Goal: Information Seeking & Learning: Learn about a topic

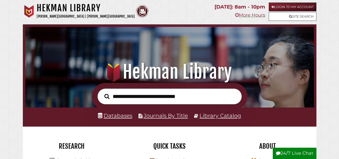
scroll to position [95, 286]
click at [299, 15] on link "Site Search" at bounding box center [293, 16] width 48 height 9
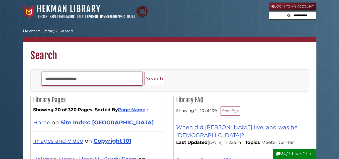
click at [103, 75] on input "Search" at bounding box center [92, 79] width 100 height 14
type input "**********"
click at [144, 72] on button "Search" at bounding box center [154, 78] width 20 height 13
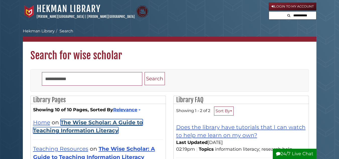
click at [95, 129] on link "The Wise Scholar: A Guide to Teaching Information Literacy" at bounding box center [88, 126] width 110 height 15
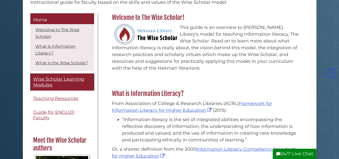
scroll to position [50, 0]
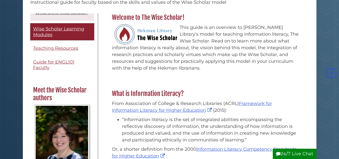
click at [53, 37] on span "Wise Scholar Learning Modules" at bounding box center [58, 31] width 51 height 11
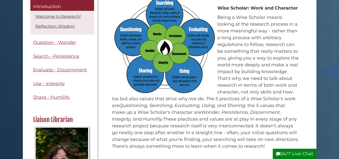
scroll to position [151, 0]
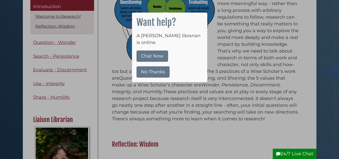
scroll to position [201, 0]
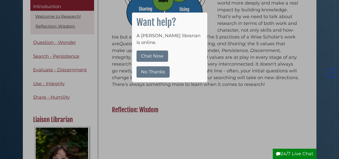
click at [145, 66] on button "No Thanks" at bounding box center [152, 71] width 33 height 11
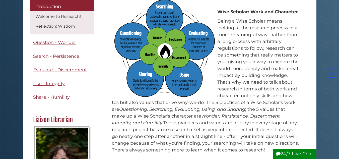
scroll to position [100, 0]
